Goal: Task Accomplishment & Management: Manage account settings

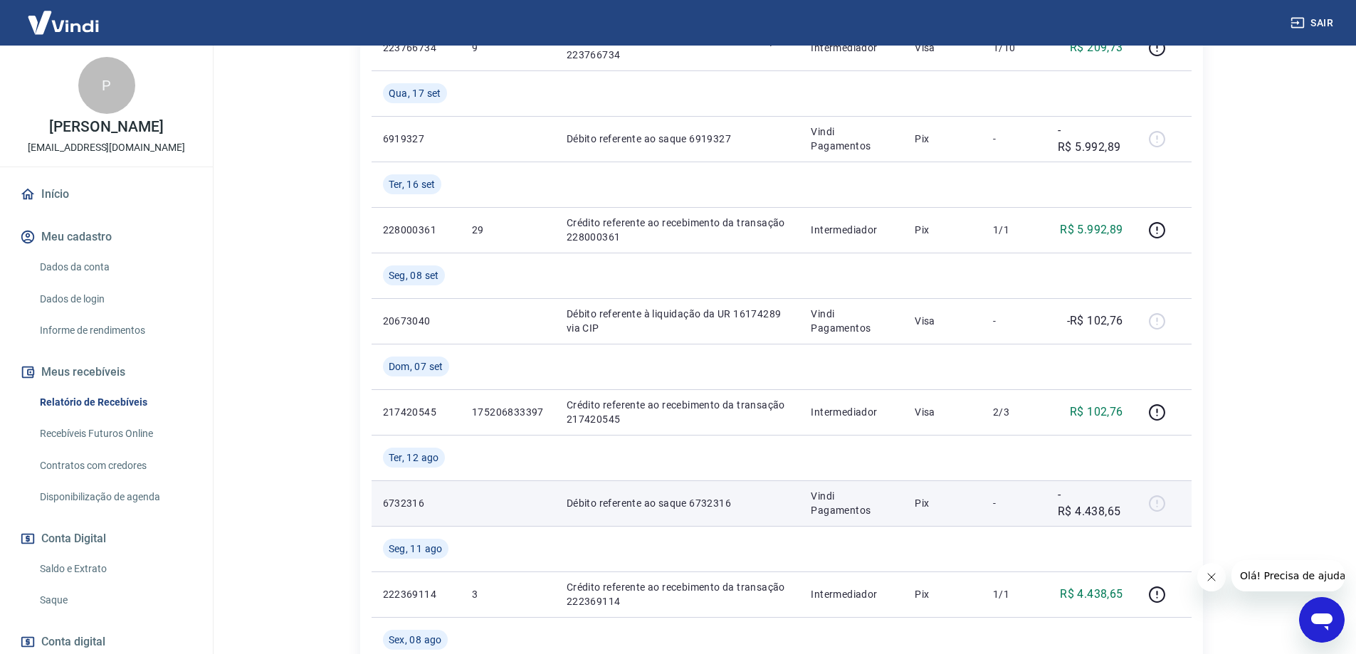
scroll to position [570, 0]
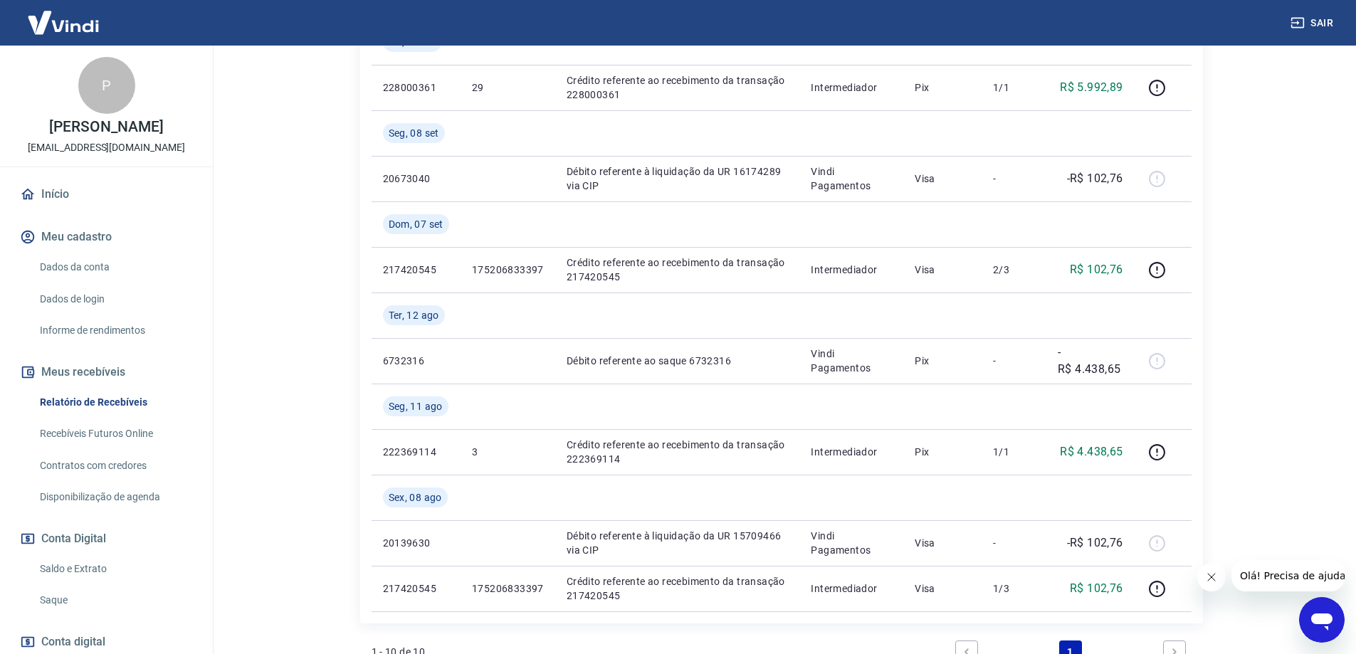
click at [93, 433] on link "Recebíveis Futuros Online" at bounding box center [115, 433] width 162 height 29
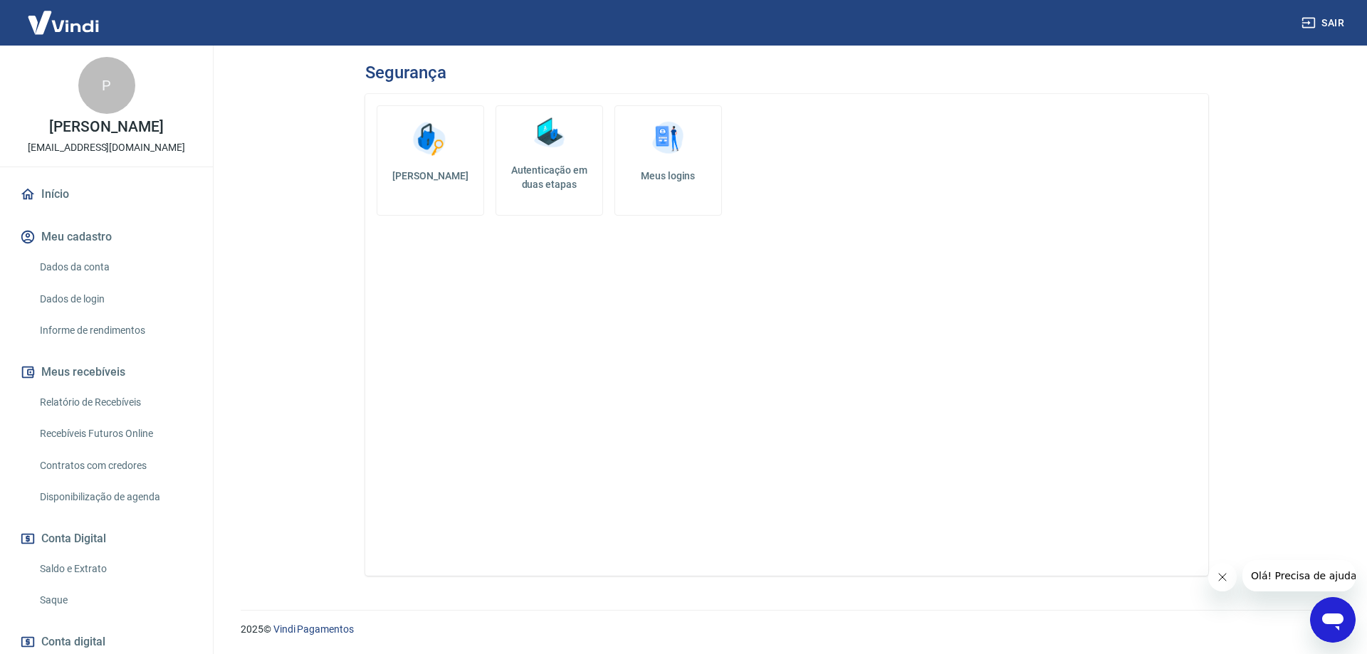
click at [549, 142] on img at bounding box center [549, 133] width 43 height 43
click at [667, 153] on img at bounding box center [668, 138] width 43 height 43
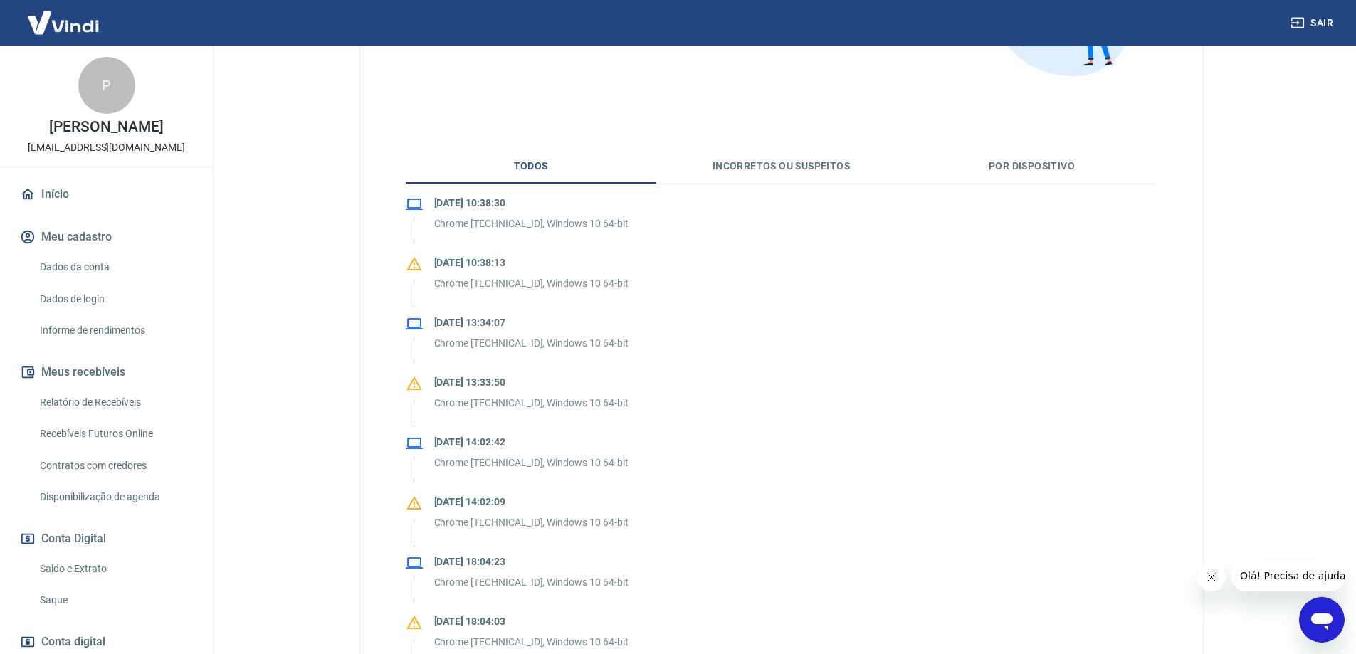
scroll to position [285, 0]
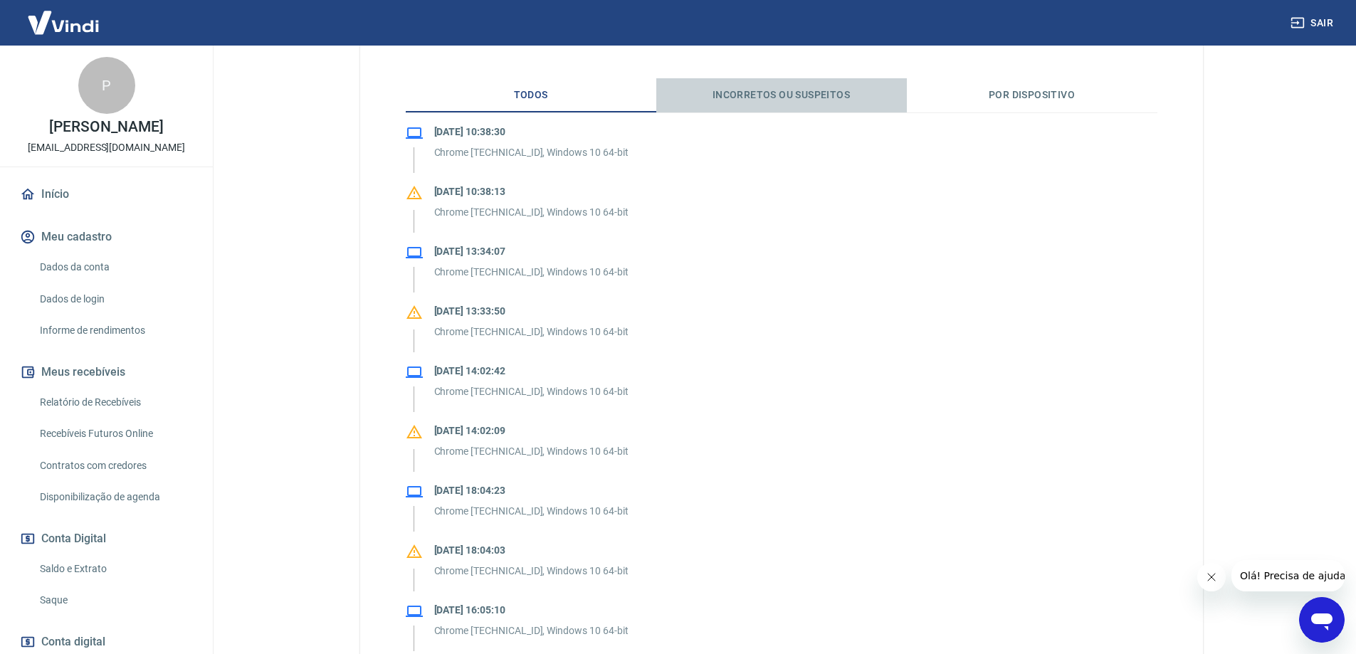
click at [828, 102] on button "Incorretos ou suspeitos" at bounding box center [782, 95] width 251 height 34
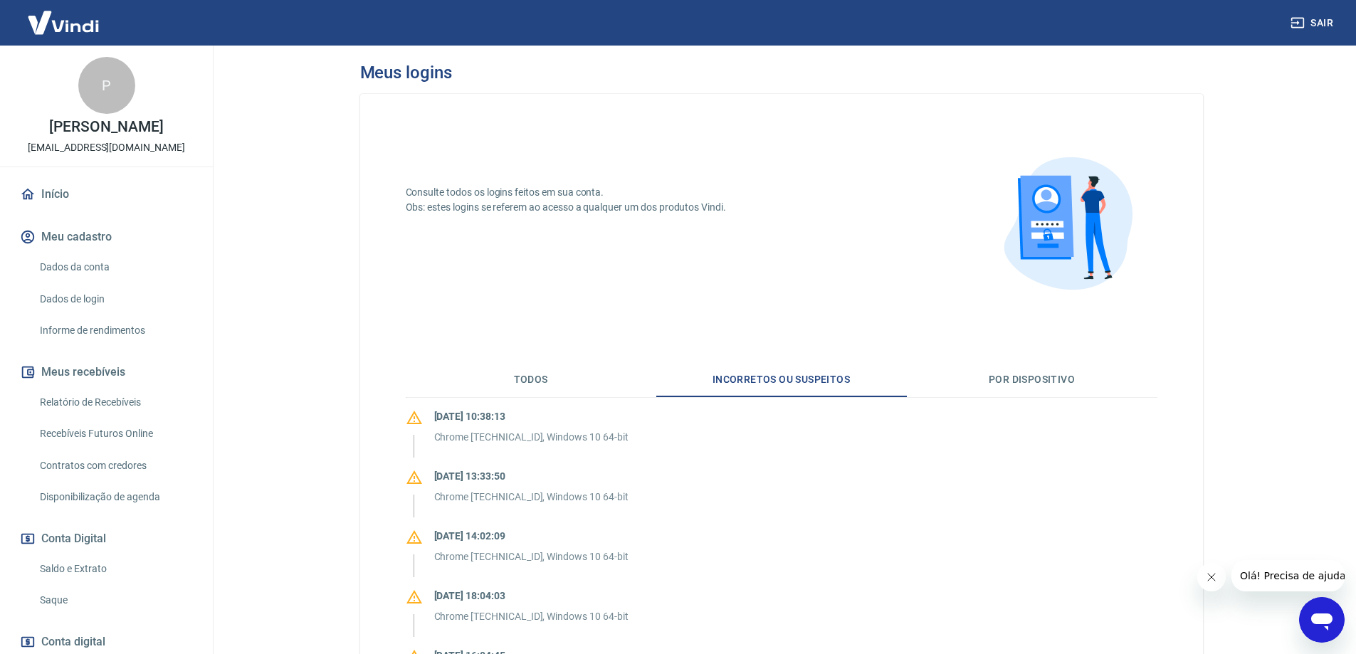
click at [1035, 387] on button "Por dispositivo" at bounding box center [1032, 380] width 251 height 34
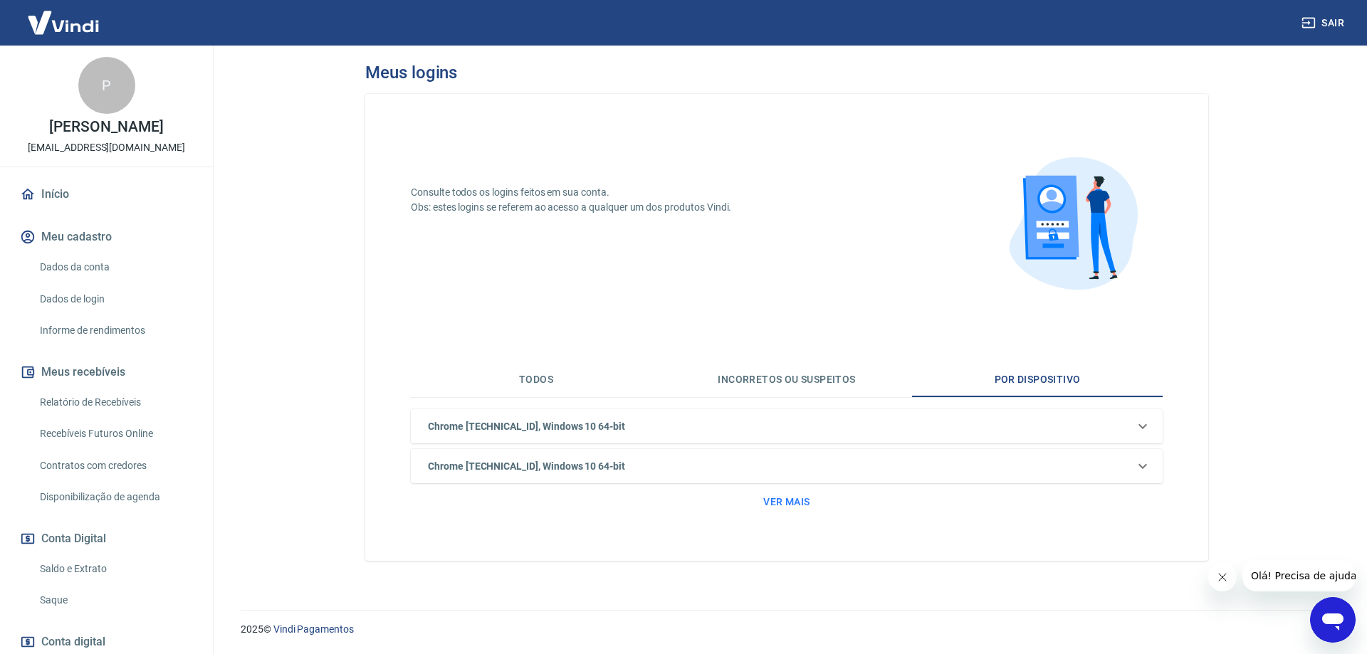
click at [793, 376] on button "Incorretos ou suspeitos" at bounding box center [786, 380] width 251 height 34
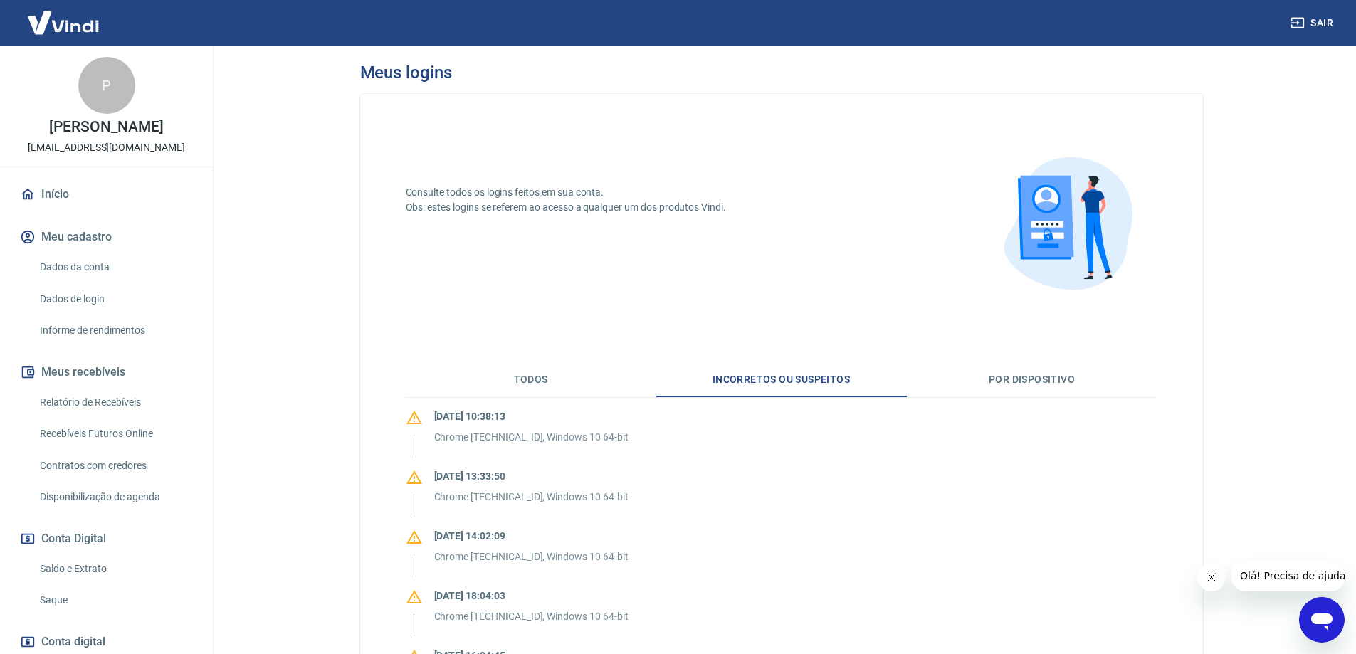
click at [521, 380] on button "Todos" at bounding box center [531, 380] width 251 height 34
